Goal: Information Seeking & Learning: Learn about a topic

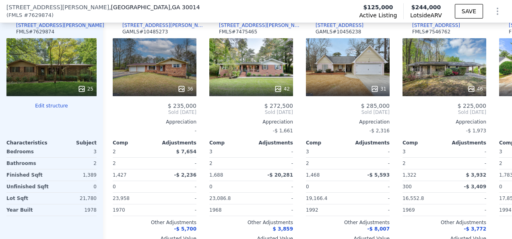
scroll to position [901, 0]
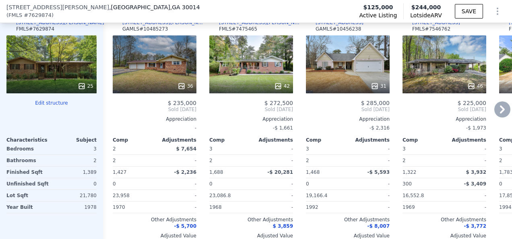
click at [494, 111] on icon at bounding box center [502, 109] width 16 height 16
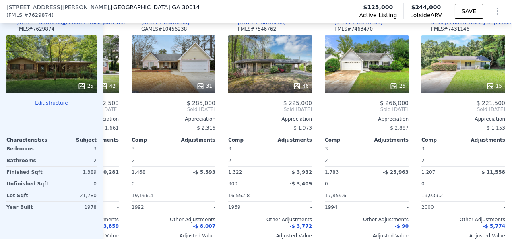
scroll to position [0, 193]
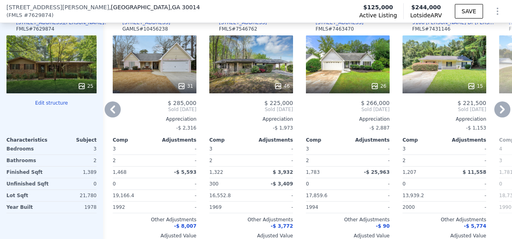
click at [494, 111] on icon at bounding box center [502, 109] width 16 height 16
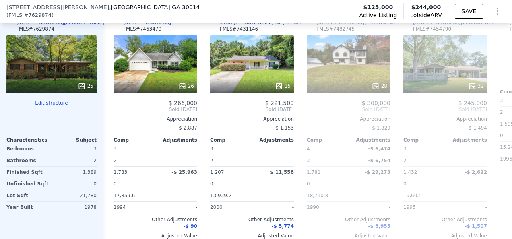
scroll to position [0, 386]
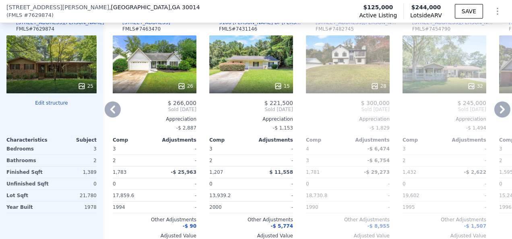
click at [494, 111] on icon at bounding box center [502, 109] width 16 height 16
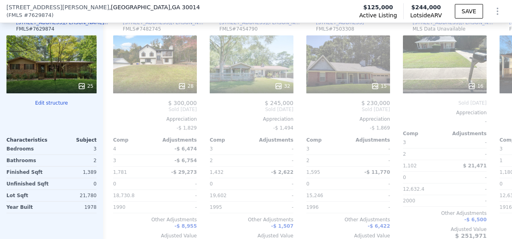
scroll to position [0, 579]
click at [494, 111] on icon at bounding box center [502, 109] width 16 height 16
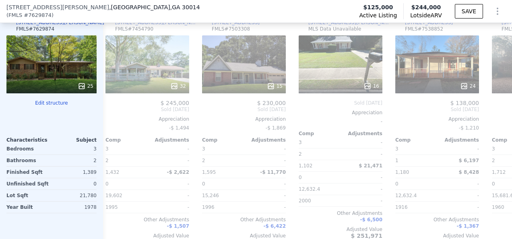
scroll to position [0, 773]
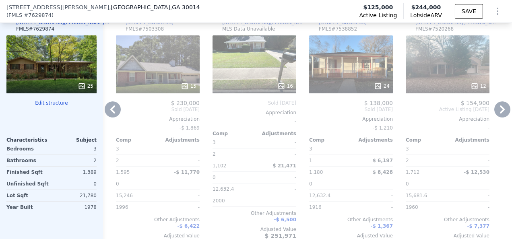
click at [437, 70] on div "12" at bounding box center [448, 64] width 84 height 58
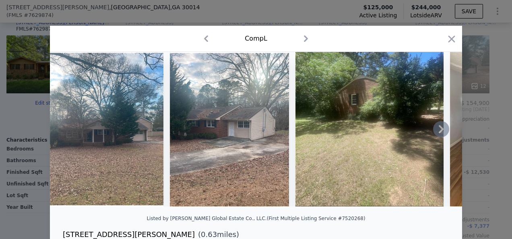
click at [439, 131] on icon at bounding box center [441, 129] width 5 height 8
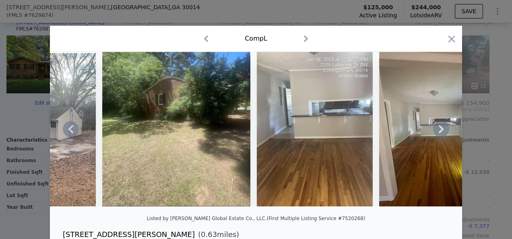
click at [439, 131] on icon at bounding box center [441, 129] width 5 height 8
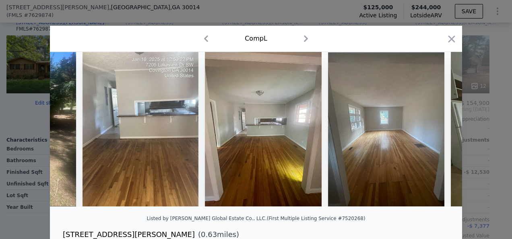
scroll to position [0, 386]
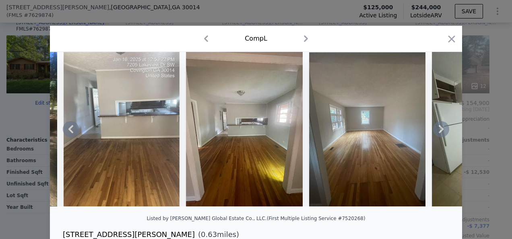
click at [439, 131] on icon at bounding box center [441, 129] width 5 height 8
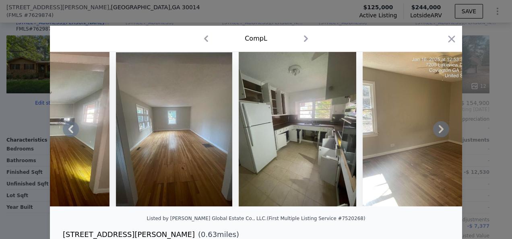
click at [439, 131] on icon at bounding box center [441, 129] width 5 height 8
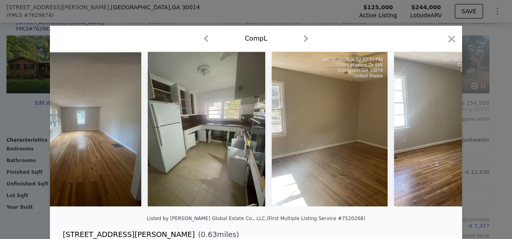
scroll to position [0, 773]
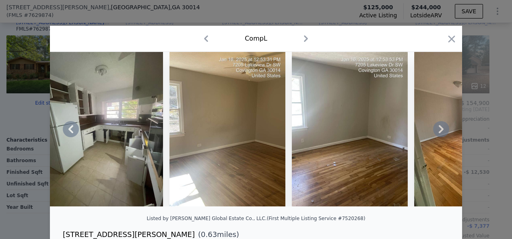
click at [439, 131] on icon at bounding box center [441, 129] width 5 height 8
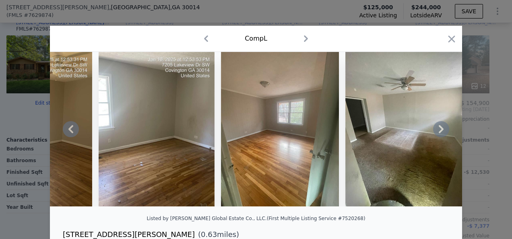
click at [439, 131] on icon at bounding box center [441, 129] width 5 height 8
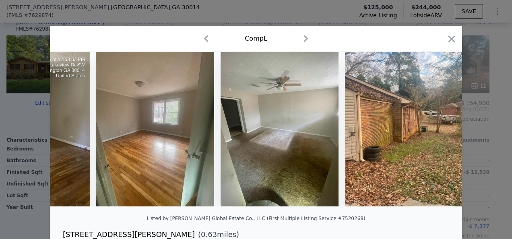
scroll to position [0, 1092]
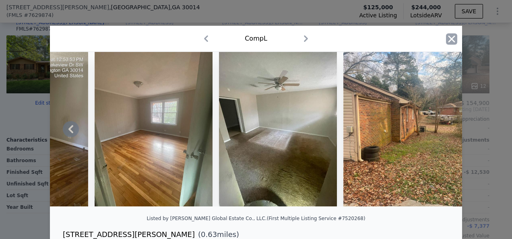
click at [448, 37] on icon "button" at bounding box center [451, 38] width 7 height 7
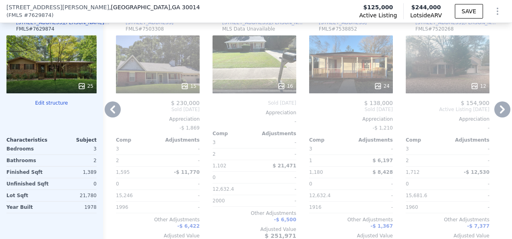
click at [500, 113] on icon at bounding box center [502, 109] width 5 height 8
click at [109, 111] on icon at bounding box center [113, 109] width 16 height 16
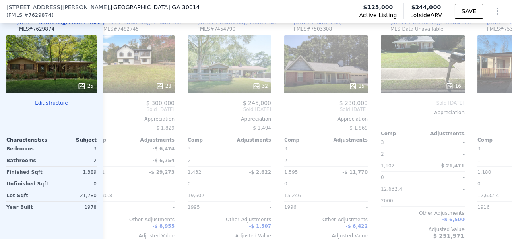
scroll to position [0, 582]
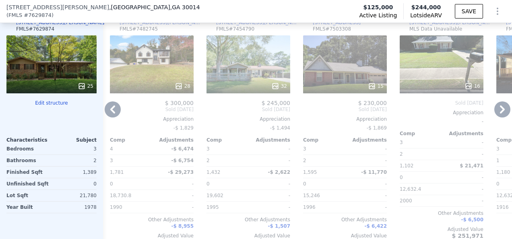
click at [110, 111] on icon at bounding box center [113, 109] width 16 height 16
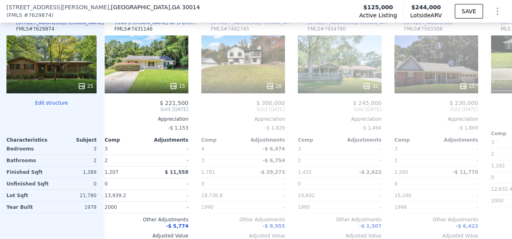
scroll to position [0, 389]
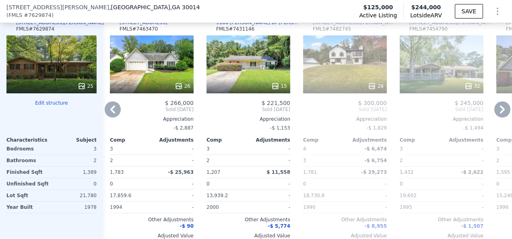
click at [110, 111] on icon at bounding box center [113, 109] width 16 height 16
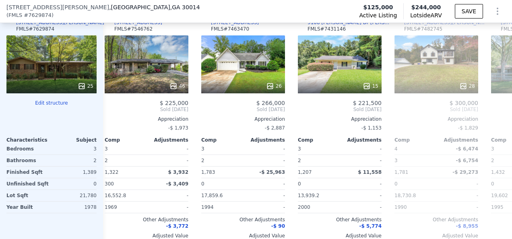
scroll to position [0, 196]
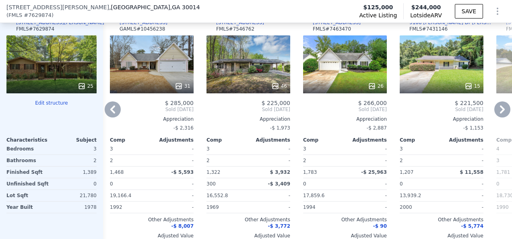
click at [256, 77] on div "46" at bounding box center [248, 64] width 84 height 58
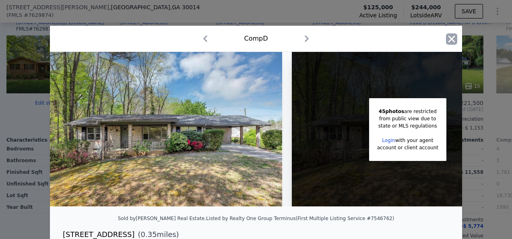
click at [448, 37] on icon "button" at bounding box center [451, 38] width 7 height 7
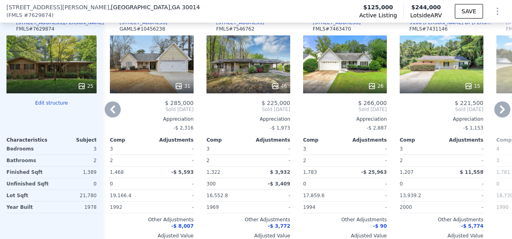
click at [111, 113] on icon at bounding box center [112, 109] width 5 height 8
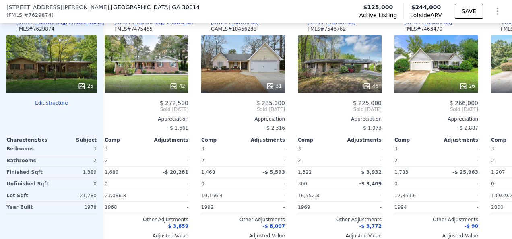
scroll to position [0, 3]
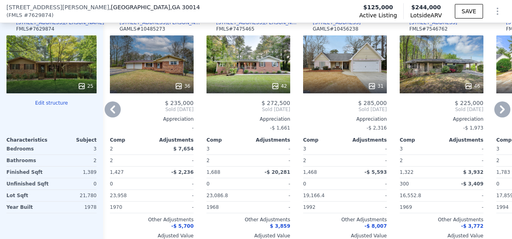
click at [494, 111] on icon at bounding box center [502, 109] width 16 height 16
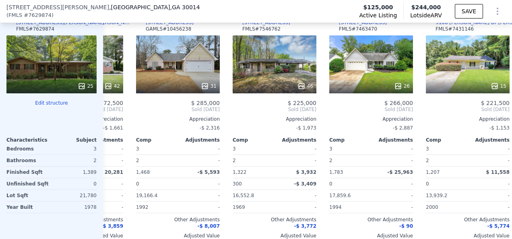
scroll to position [0, 196]
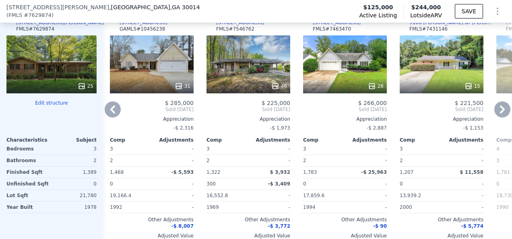
click at [253, 81] on div "46" at bounding box center [248, 64] width 84 height 58
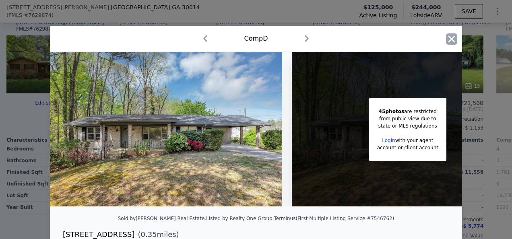
click at [448, 38] on icon "button" at bounding box center [451, 38] width 7 height 7
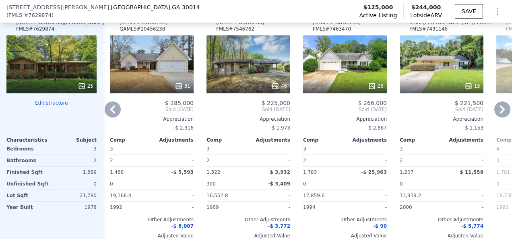
click at [112, 111] on icon at bounding box center [113, 109] width 16 height 16
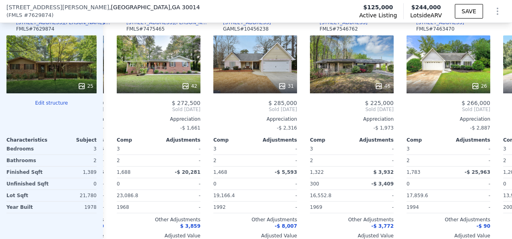
scroll to position [0, 3]
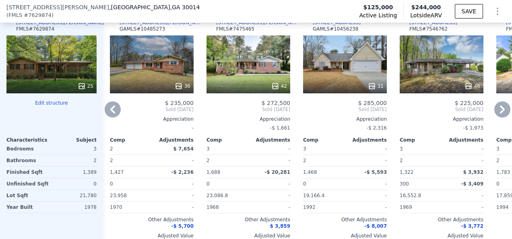
click at [351, 72] on div "31" at bounding box center [345, 64] width 84 height 58
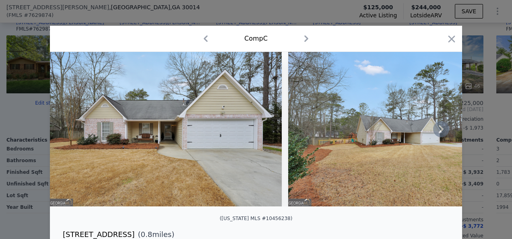
click at [439, 131] on icon at bounding box center [441, 129] width 5 height 8
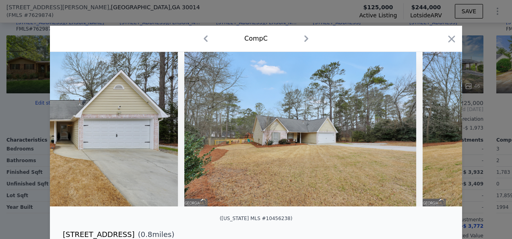
scroll to position [0, 193]
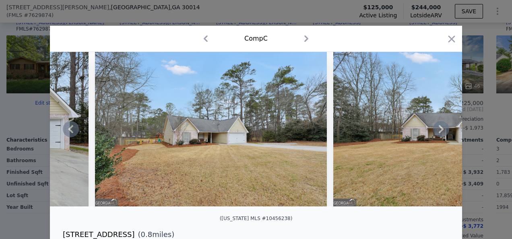
click at [439, 131] on icon at bounding box center [441, 129] width 5 height 8
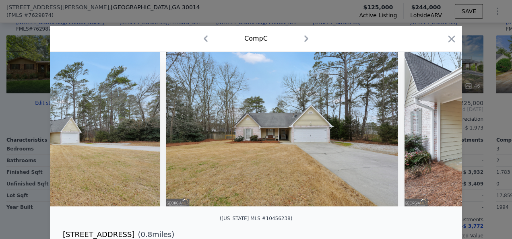
scroll to position [0, 386]
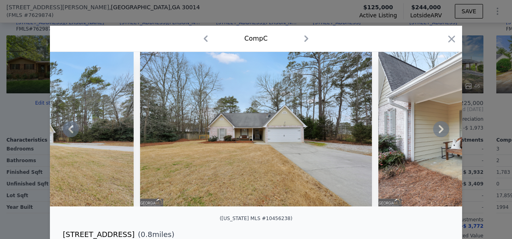
click at [439, 131] on icon at bounding box center [441, 129] width 5 height 8
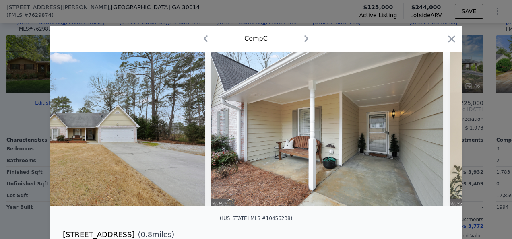
scroll to position [0, 579]
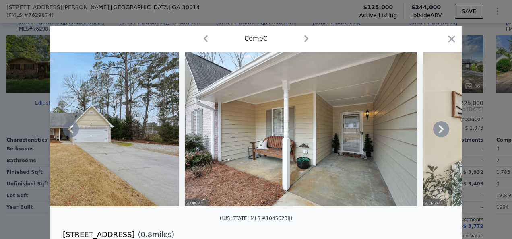
click at [439, 131] on icon at bounding box center [441, 129] width 5 height 8
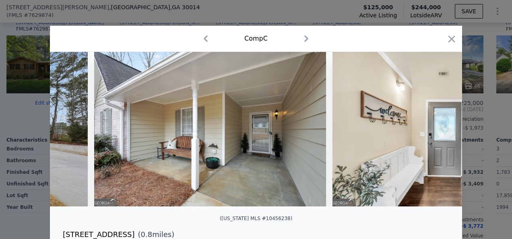
scroll to position [0, 773]
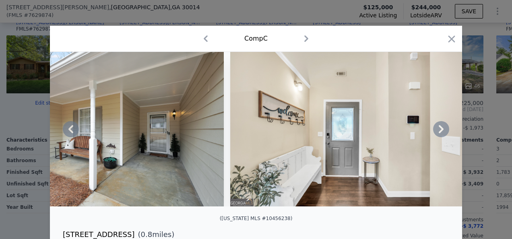
click at [439, 131] on icon at bounding box center [441, 129] width 5 height 8
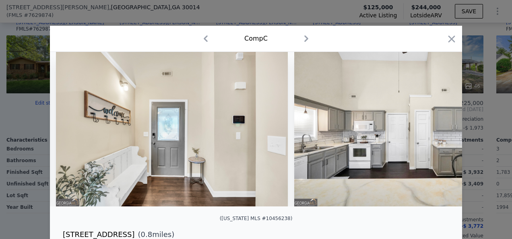
scroll to position [0, 966]
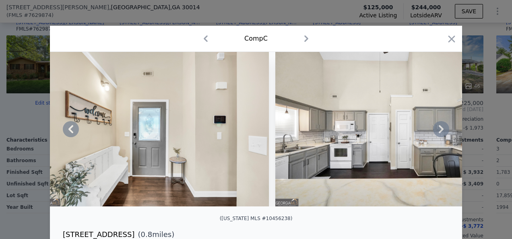
click at [439, 131] on icon at bounding box center [441, 129] width 5 height 8
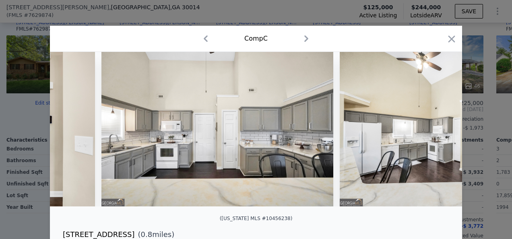
scroll to position [0, 1159]
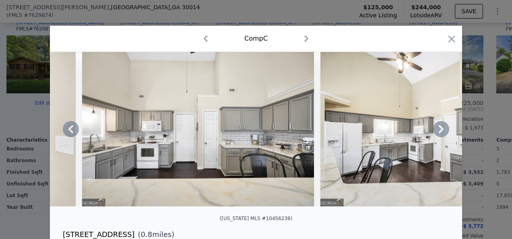
click at [439, 131] on icon at bounding box center [441, 129] width 5 height 8
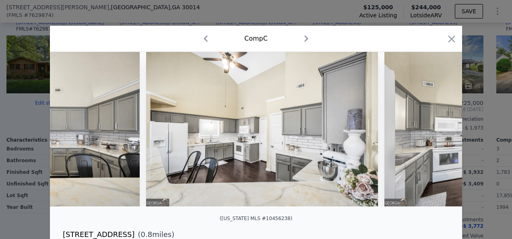
scroll to position [0, 1352]
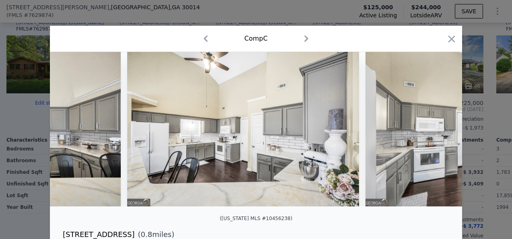
click at [438, 131] on div at bounding box center [256, 129] width 412 height 155
click at [439, 131] on icon at bounding box center [441, 129] width 5 height 8
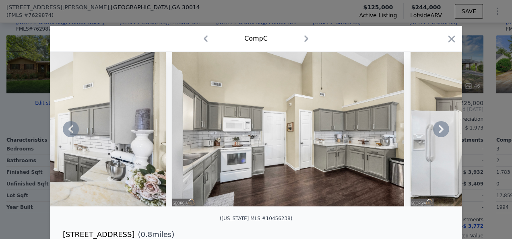
click at [439, 131] on icon at bounding box center [441, 129] width 5 height 8
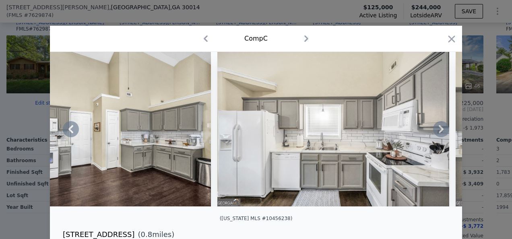
click at [439, 131] on icon at bounding box center [441, 129] width 5 height 8
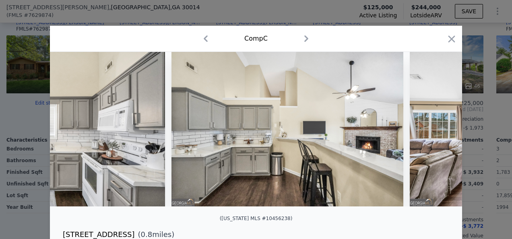
scroll to position [0, 2125]
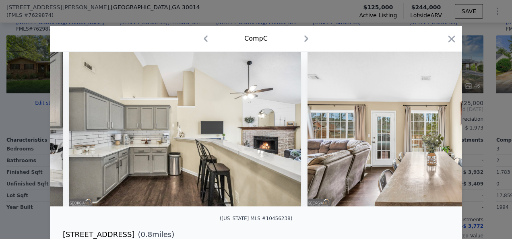
click at [438, 131] on div at bounding box center [256, 129] width 412 height 155
click at [439, 131] on icon at bounding box center [441, 129] width 5 height 8
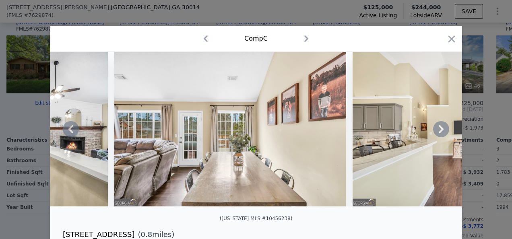
click at [439, 131] on icon at bounding box center [441, 129] width 5 height 8
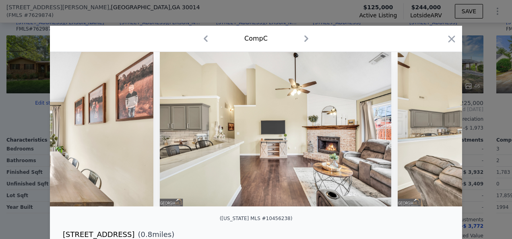
scroll to position [0, 2511]
click at [439, 131] on icon at bounding box center [441, 129] width 5 height 8
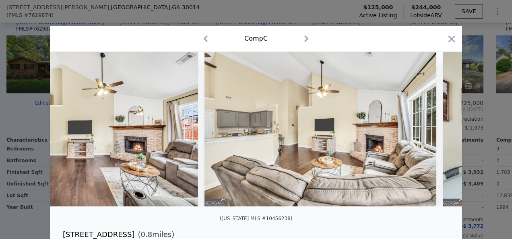
scroll to position [0, 2704]
click at [447, 42] on icon "button" at bounding box center [451, 38] width 11 height 11
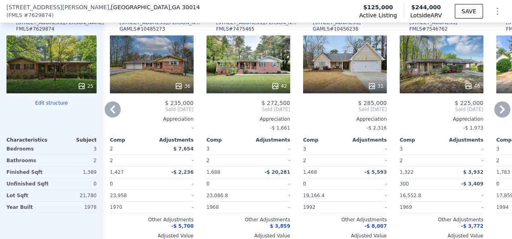
click at [163, 73] on div "36" at bounding box center [152, 64] width 84 height 58
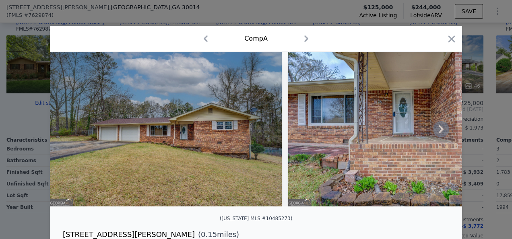
click at [440, 132] on icon at bounding box center [441, 129] width 5 height 8
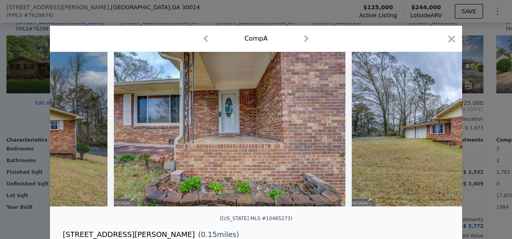
scroll to position [0, 193]
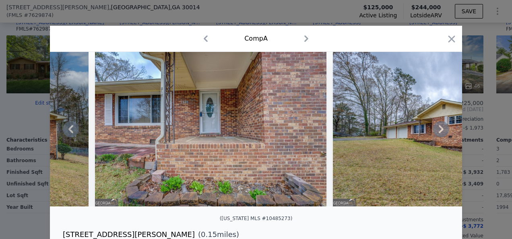
click at [439, 130] on icon at bounding box center [441, 129] width 5 height 8
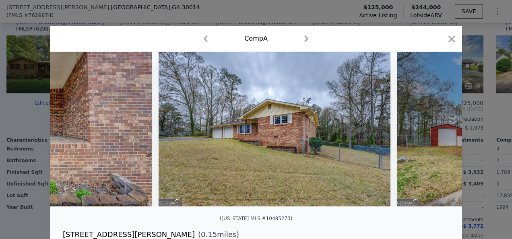
scroll to position [0, 386]
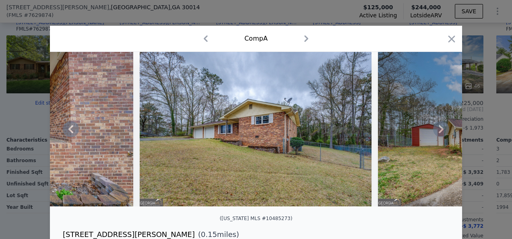
click at [436, 130] on icon at bounding box center [441, 129] width 16 height 16
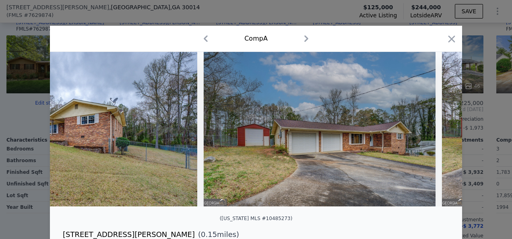
scroll to position [0, 579]
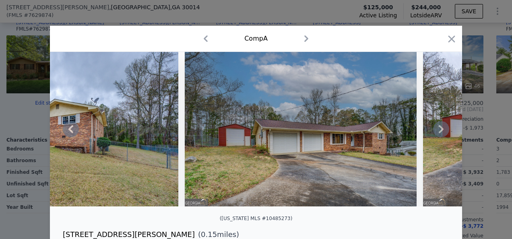
click at [435, 130] on icon at bounding box center [441, 129] width 16 height 16
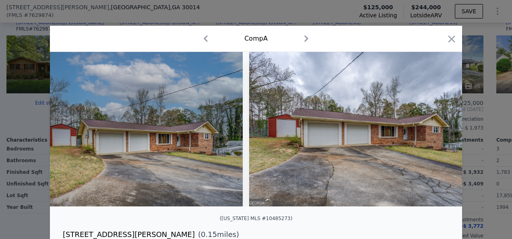
scroll to position [0, 773]
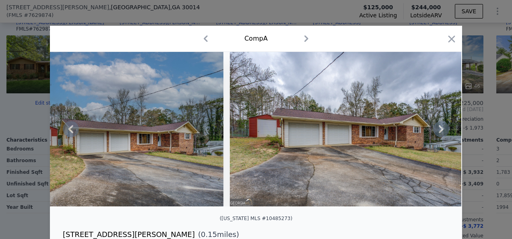
click at [434, 131] on icon at bounding box center [441, 129] width 16 height 16
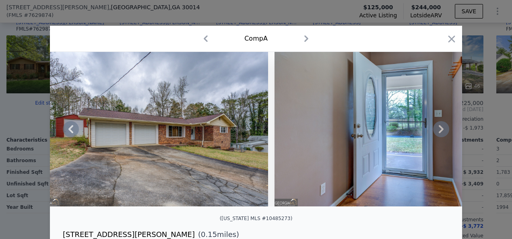
click at [434, 131] on icon at bounding box center [441, 129] width 16 height 16
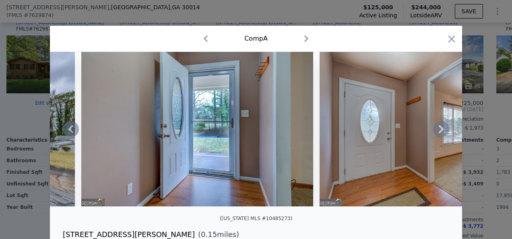
click at [434, 131] on icon at bounding box center [441, 129] width 16 height 16
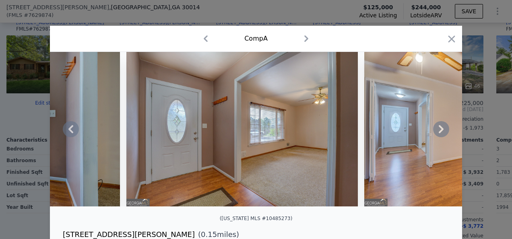
click at [433, 131] on icon at bounding box center [441, 129] width 16 height 16
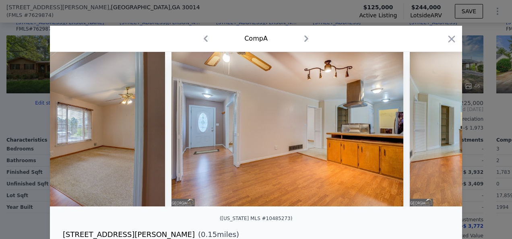
scroll to position [0, 1545]
click at [433, 132] on icon at bounding box center [441, 129] width 16 height 16
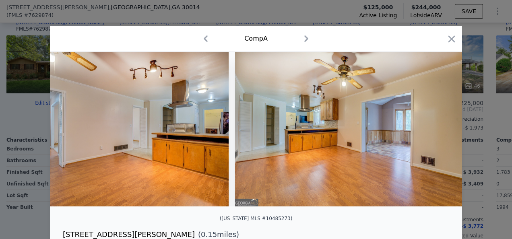
scroll to position [0, 1738]
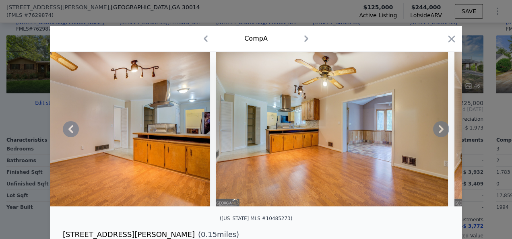
click at [433, 132] on icon at bounding box center [441, 129] width 16 height 16
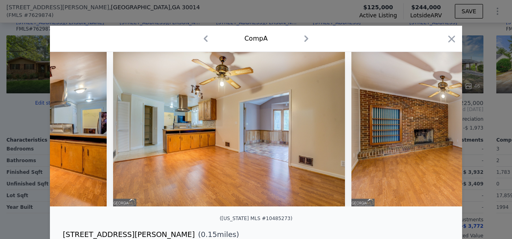
scroll to position [0, 1932]
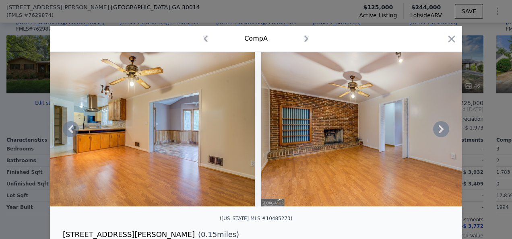
click at [433, 132] on icon at bounding box center [441, 129] width 16 height 16
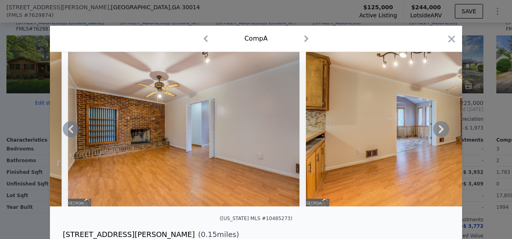
click at [433, 132] on icon at bounding box center [441, 129] width 16 height 16
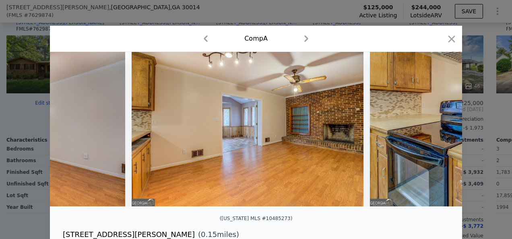
scroll to position [0, 2318]
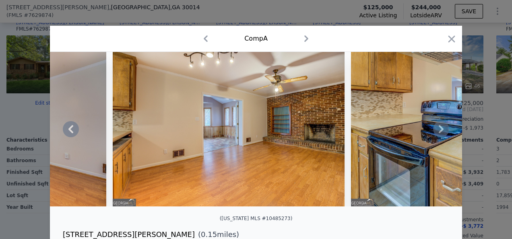
click at [439, 133] on icon at bounding box center [441, 129] width 5 height 8
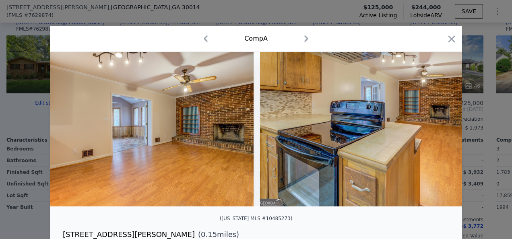
scroll to position [0, 2511]
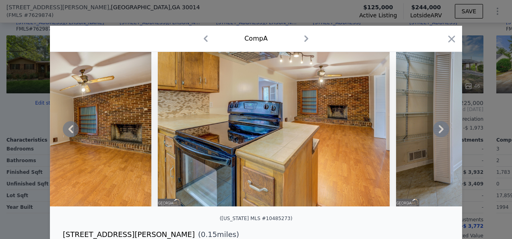
click at [439, 133] on icon at bounding box center [441, 129] width 5 height 8
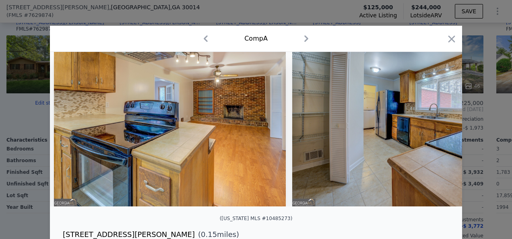
scroll to position [0, 2704]
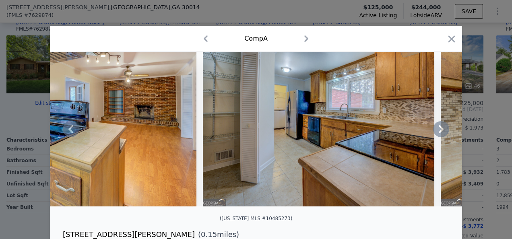
click at [439, 133] on icon at bounding box center [441, 129] width 5 height 8
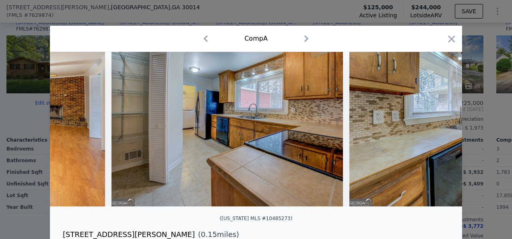
scroll to position [0, 2897]
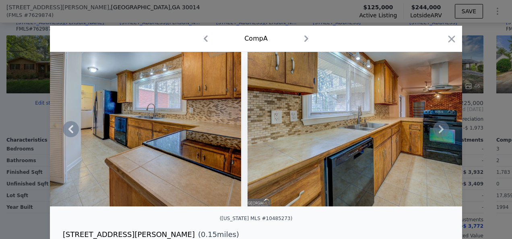
click at [439, 133] on icon at bounding box center [441, 129] width 5 height 8
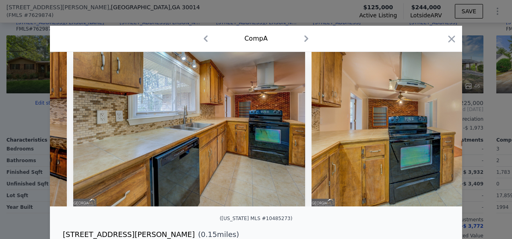
scroll to position [0, 3090]
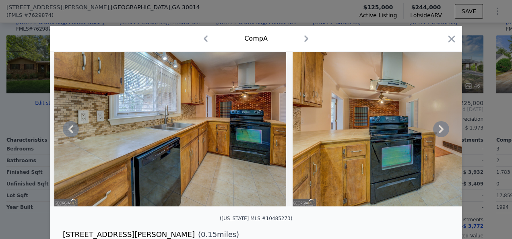
click at [439, 133] on icon at bounding box center [441, 129] width 5 height 8
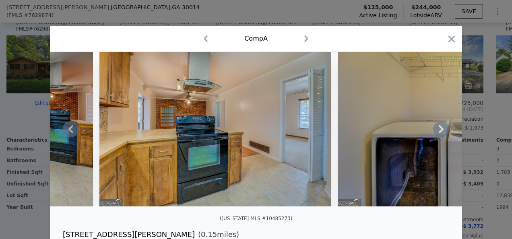
click at [439, 133] on icon at bounding box center [441, 129] width 5 height 8
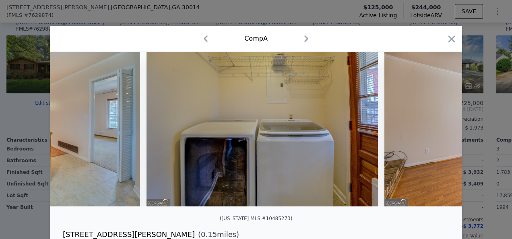
scroll to position [0, 3477]
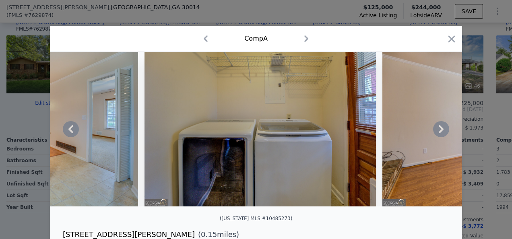
click at [439, 133] on icon at bounding box center [441, 129] width 5 height 8
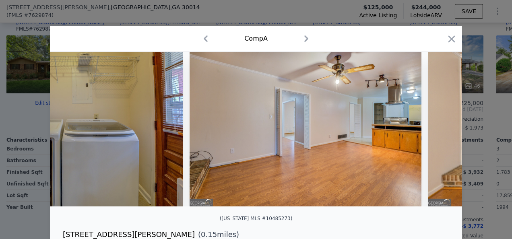
scroll to position [0, 3670]
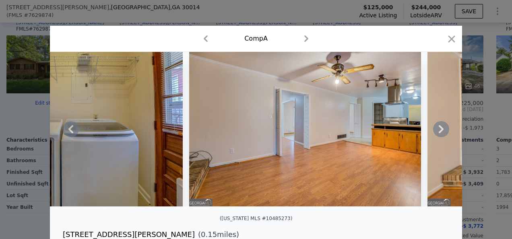
click at [439, 133] on icon at bounding box center [441, 129] width 5 height 8
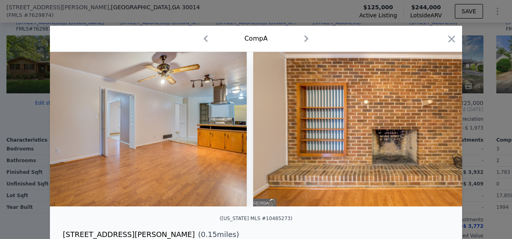
scroll to position [0, 3863]
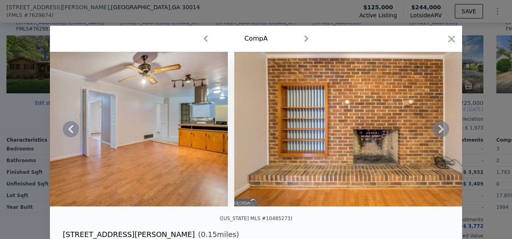
click at [439, 133] on icon at bounding box center [441, 129] width 5 height 8
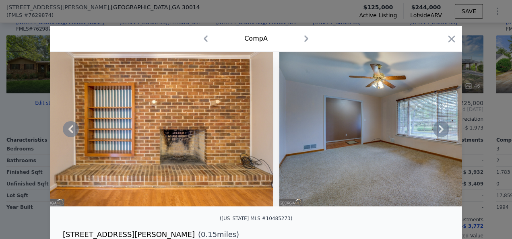
click at [439, 133] on icon at bounding box center [441, 129] width 5 height 8
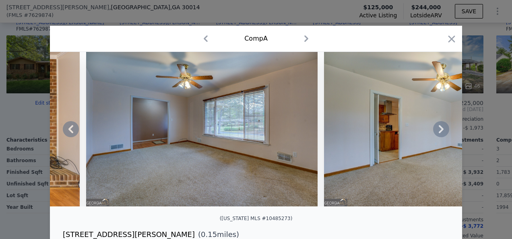
click at [439, 133] on icon at bounding box center [441, 129] width 5 height 8
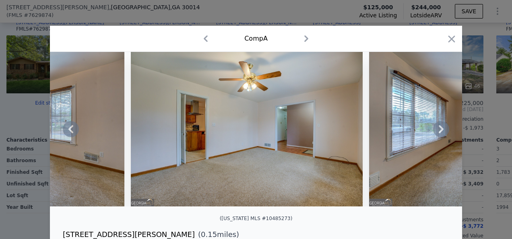
click at [439, 133] on icon at bounding box center [441, 129] width 5 height 8
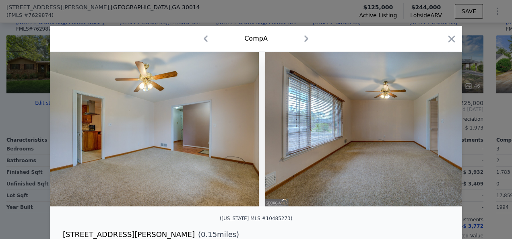
scroll to position [0, 4636]
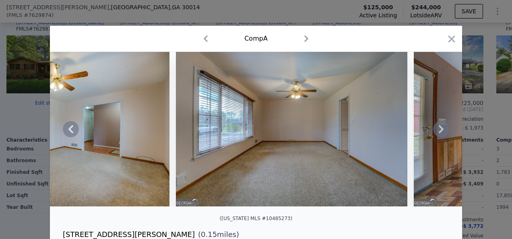
click at [439, 133] on icon at bounding box center [441, 129] width 5 height 8
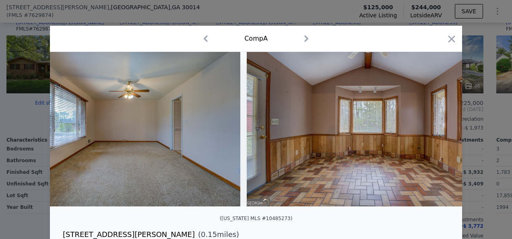
scroll to position [0, 4829]
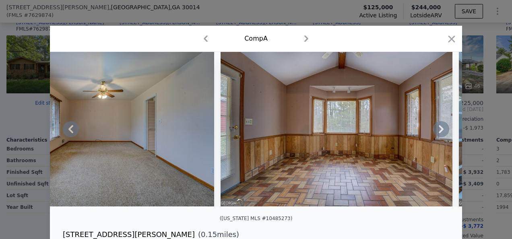
click at [439, 133] on icon at bounding box center [441, 129] width 5 height 8
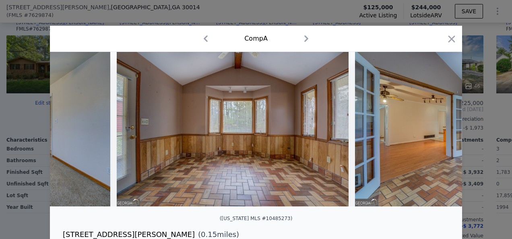
scroll to position [0, 5022]
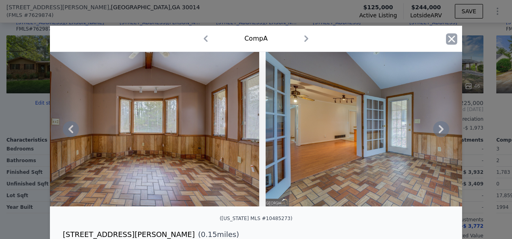
click at [448, 38] on icon "button" at bounding box center [451, 38] width 7 height 7
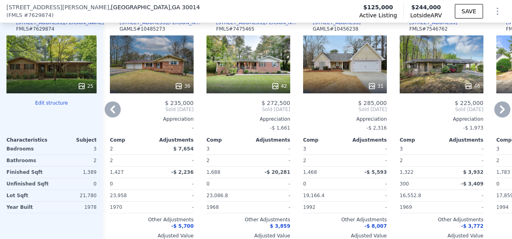
click at [114, 111] on icon at bounding box center [113, 109] width 16 height 16
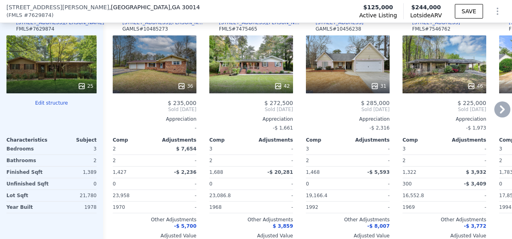
click at [494, 113] on icon at bounding box center [502, 109] width 16 height 16
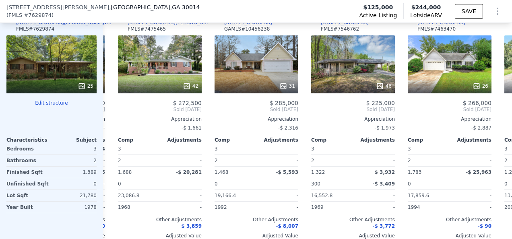
scroll to position [0, 193]
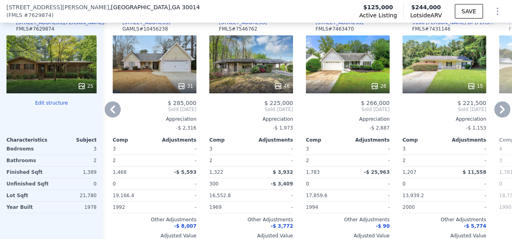
click at [494, 113] on icon at bounding box center [502, 109] width 16 height 16
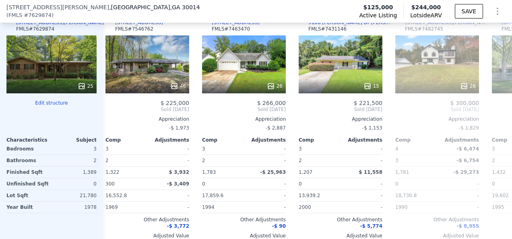
scroll to position [0, 386]
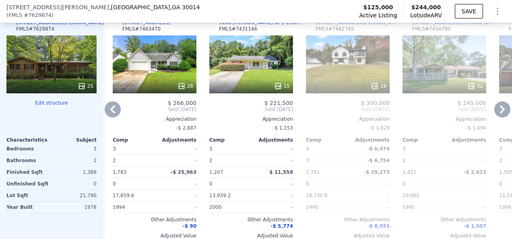
click at [494, 113] on icon at bounding box center [502, 109] width 16 height 16
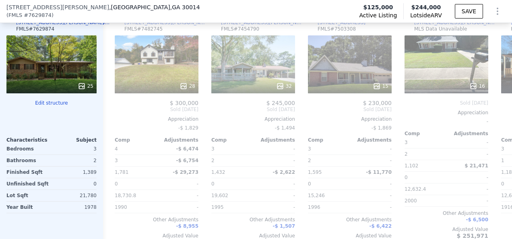
scroll to position [0, 579]
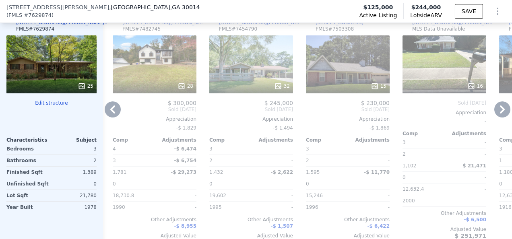
click at [268, 81] on div "32" at bounding box center [251, 64] width 84 height 58
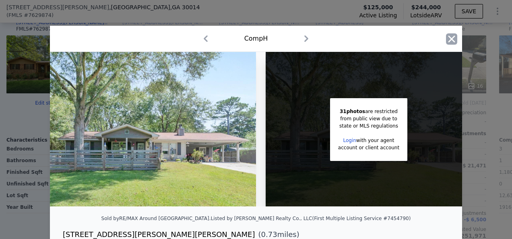
click at [449, 38] on icon "button" at bounding box center [451, 38] width 7 height 7
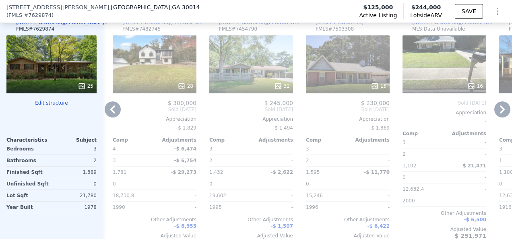
click at [369, 64] on div "15" at bounding box center [348, 64] width 84 height 58
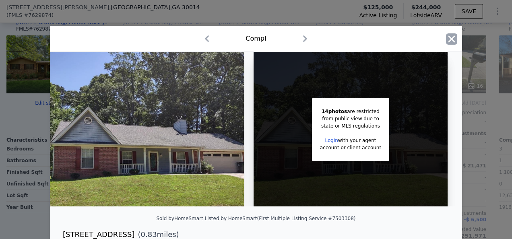
click at [451, 36] on icon "button" at bounding box center [451, 38] width 7 height 7
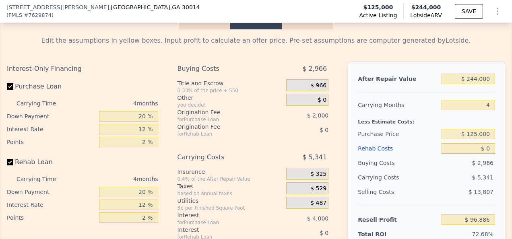
scroll to position [1229, 0]
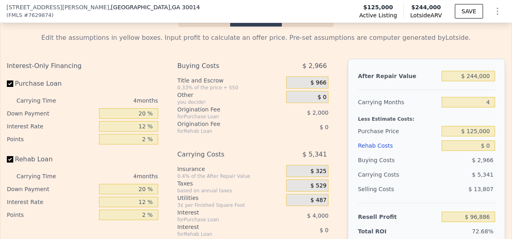
click at [305, 27] on button "Rental" at bounding box center [308, 18] width 52 height 17
select select "30"
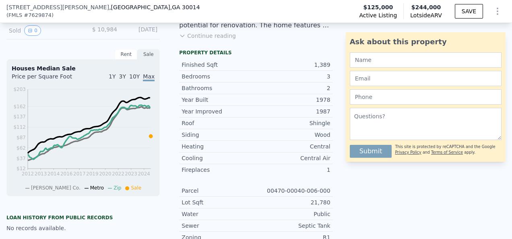
scroll to position [57, 0]
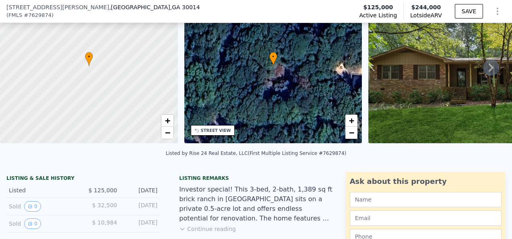
click at [470, 19] on div "[STREET_ADDRESS] ( FMLS # 7629874 ) Active Listing $125,000 Lotside ARV $244,00…" at bounding box center [256, 11] width 512 height 23
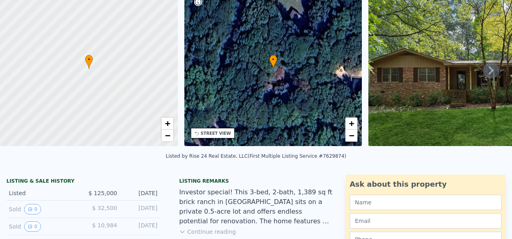
scroll to position [0, 0]
